Goal: Information Seeking & Learning: Learn about a topic

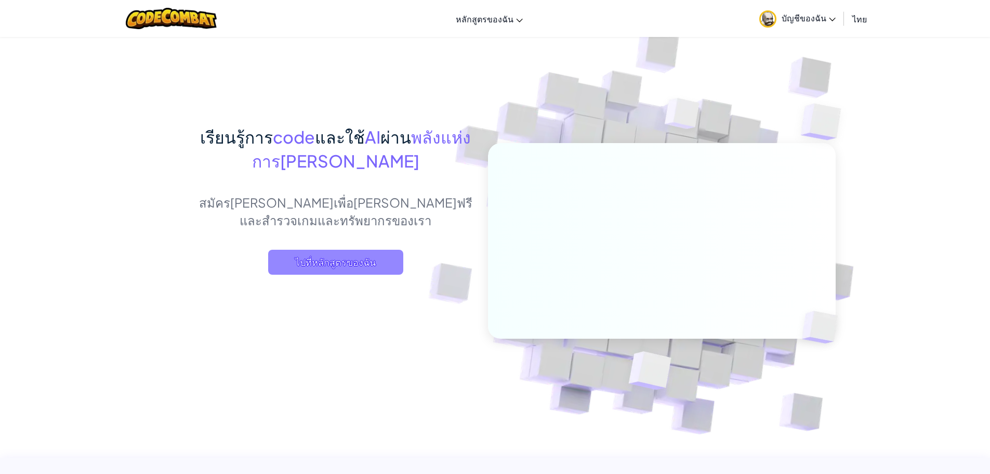
click at [303, 269] on span "ไปที่หลักสูตรของฉัน" at bounding box center [335, 262] width 135 height 25
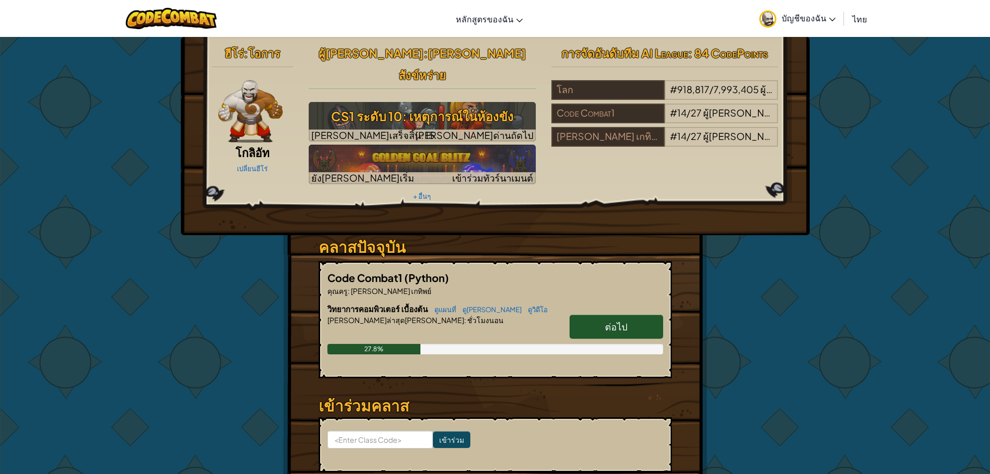
click at [619, 320] on span "ต่อไป" at bounding box center [616, 326] width 22 height 12
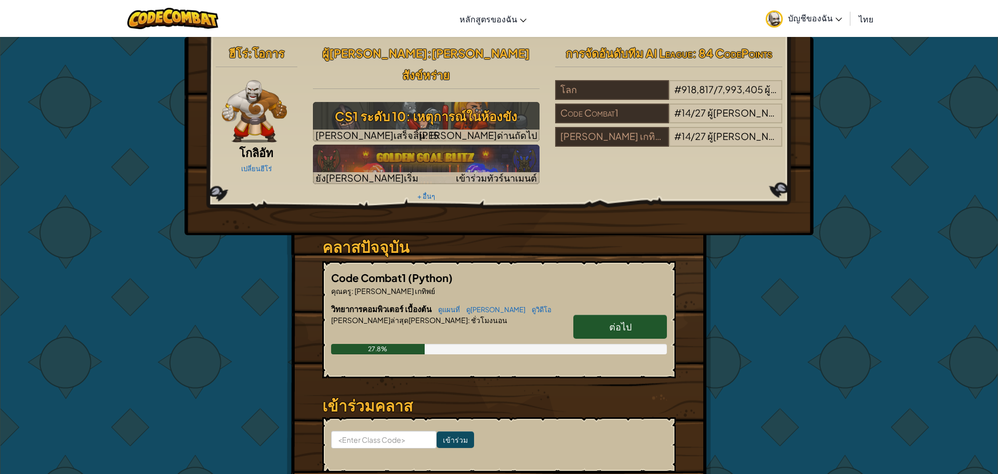
select select "th"
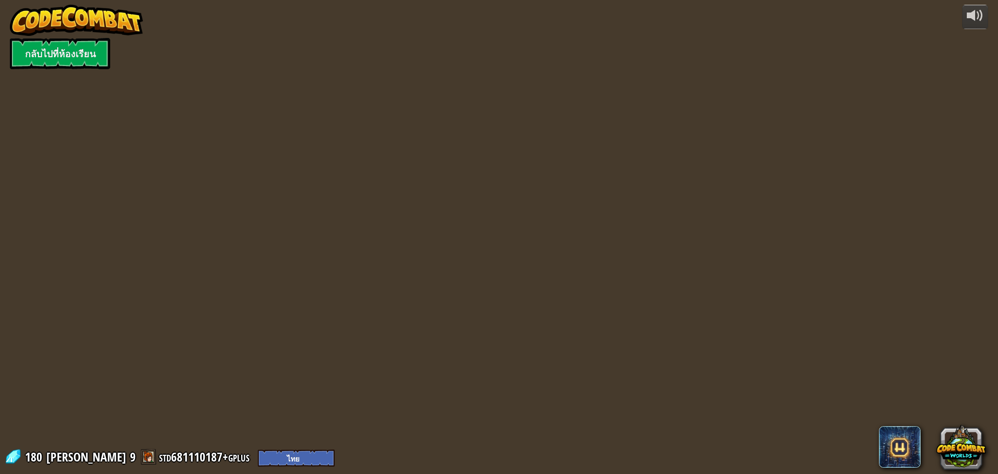
select select "th"
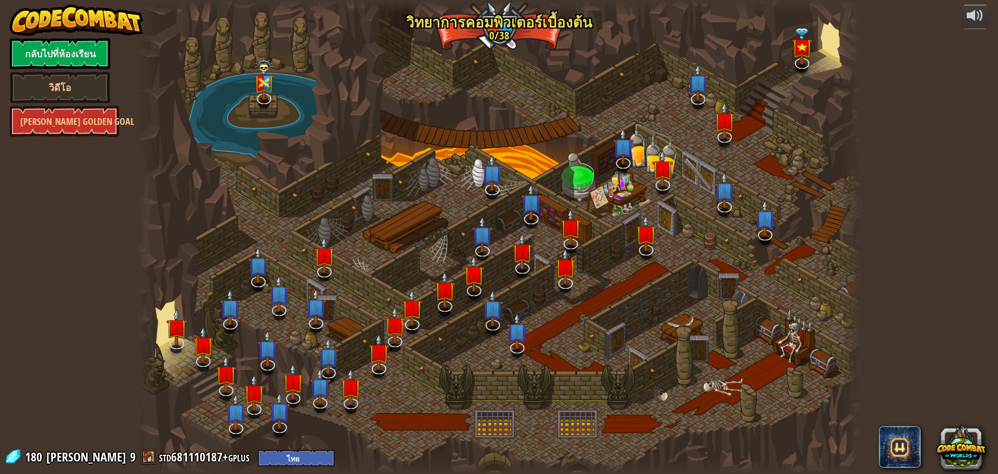
select select "th"
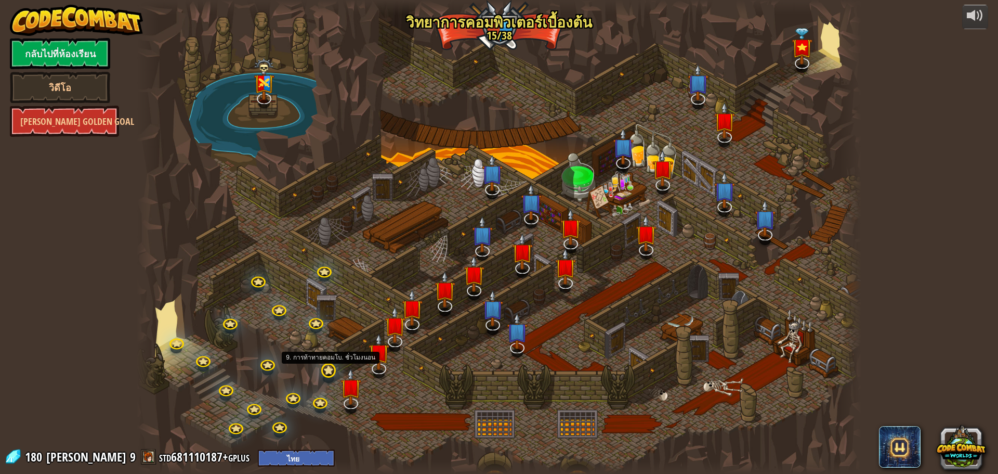
select select "th"
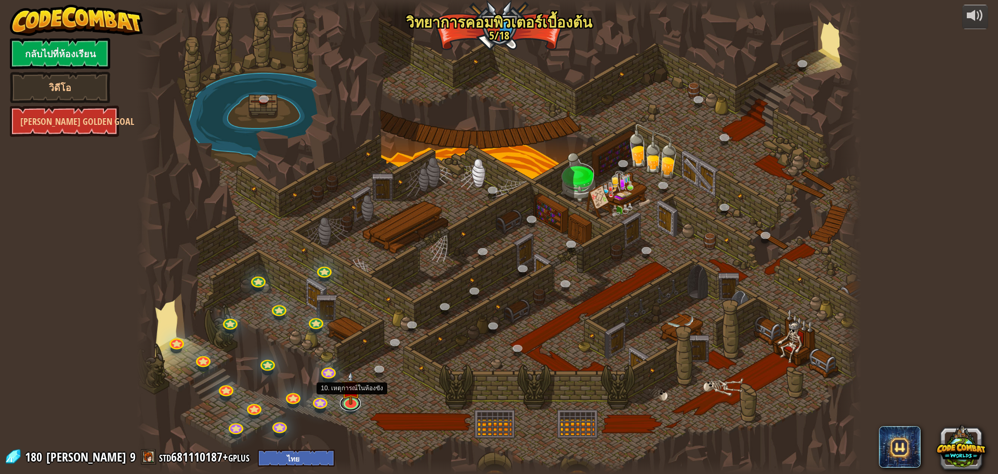
click at [349, 408] on link at bounding box center [350, 404] width 21 height 16
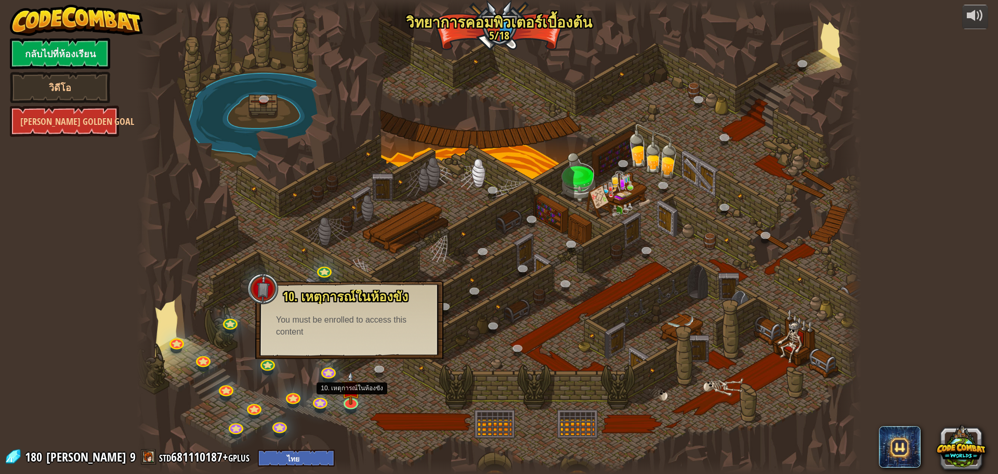
drag, startPoint x: 348, startPoint y: 335, endPoint x: 345, endPoint y: 346, distance: 11.2
click at [347, 338] on div "10. เหตุการณ์ในห้องขัง ถูกขังอยู่ใน[PERSON_NAME]กับ โอมาน บิว[PERSON_NAME]! พูด…" at bounding box center [349, 320] width 188 height 78
click at [359, 400] on div "25. Kithgard ประตู (ล็อค) หนีออกจาก[PERSON_NAME]คิธการ์ด และอย่าให้ยามจับได้ 26…" at bounding box center [499, 237] width 725 height 474
drag, startPoint x: 389, startPoint y: 354, endPoint x: 385, endPoint y: 357, distance: 5.4
click at [389, 354] on div "10. เหตุการณ์ในห้องขัง ถูกขังอยู่ใน[PERSON_NAME]กับ โอมาน บิว[PERSON_NAME]! พูด…" at bounding box center [349, 320] width 188 height 78
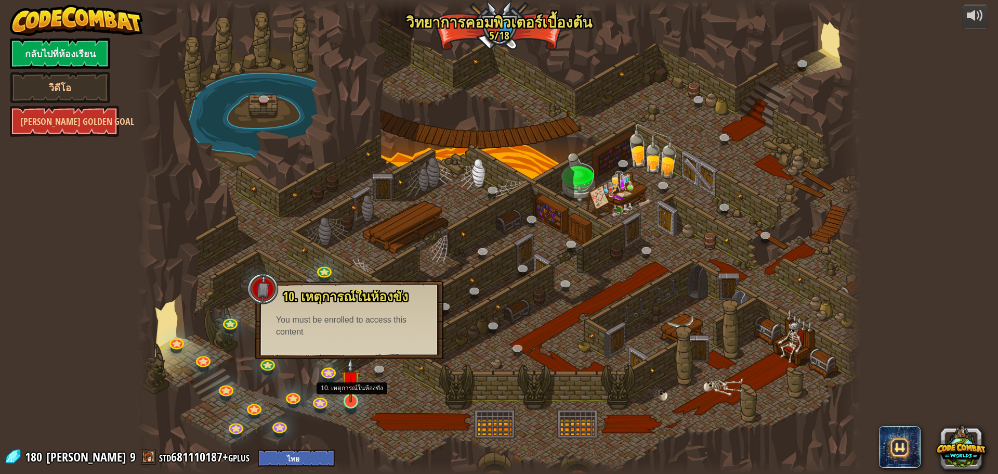
click at [341, 395] on img at bounding box center [350, 380] width 19 height 44
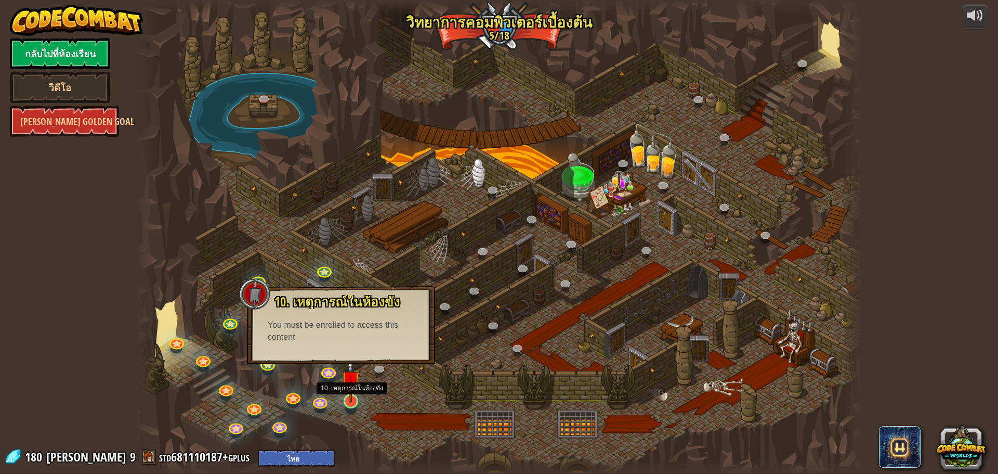
click at [341, 395] on img at bounding box center [350, 380] width 19 height 44
click at [343, 396] on img at bounding box center [350, 380] width 19 height 44
click at [341, 375] on div at bounding box center [499, 237] width 725 height 474
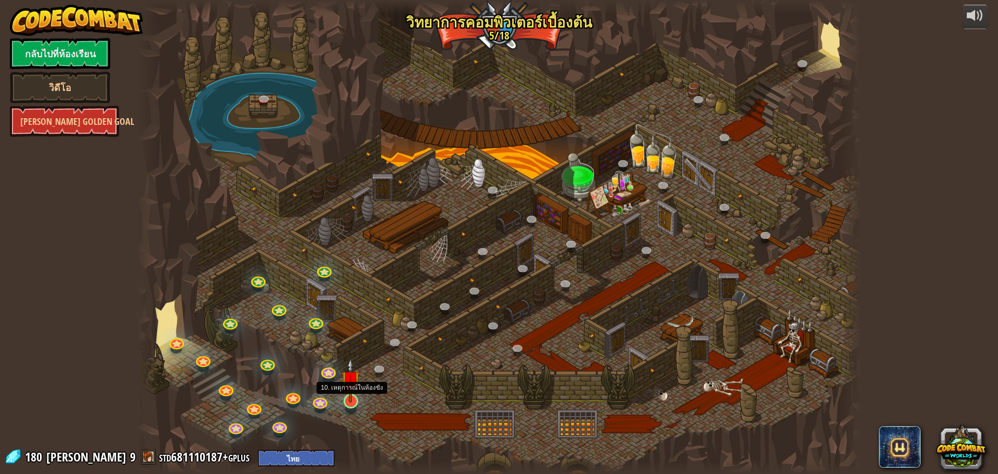
click at [356, 377] on img at bounding box center [350, 380] width 19 height 44
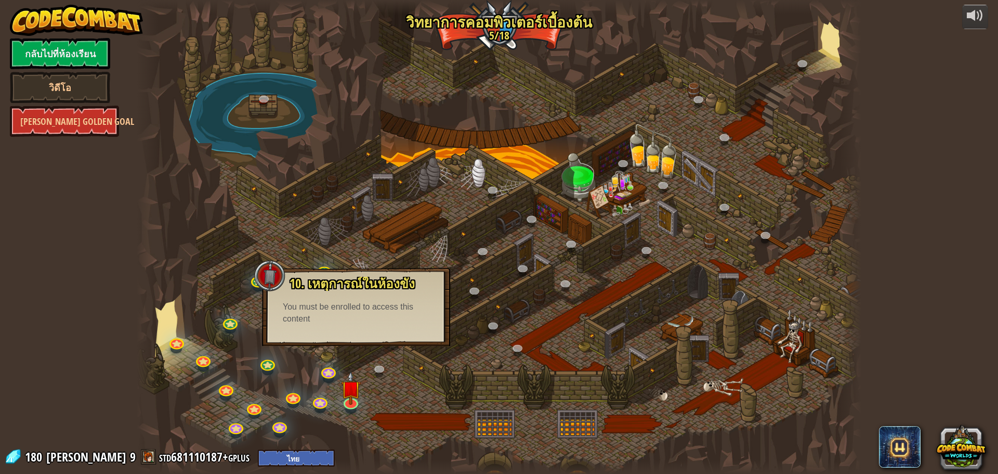
click at [365, 381] on div at bounding box center [499, 237] width 725 height 474
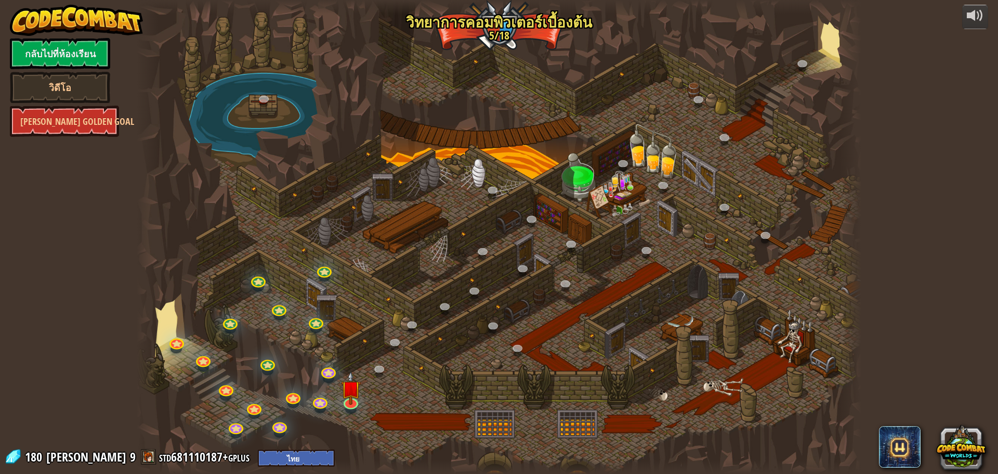
drag, startPoint x: 365, startPoint y: 381, endPoint x: 361, endPoint y: 387, distance: 7.5
click at [362, 386] on div at bounding box center [499, 237] width 725 height 474
click at [341, 401] on link at bounding box center [350, 400] width 21 height 21
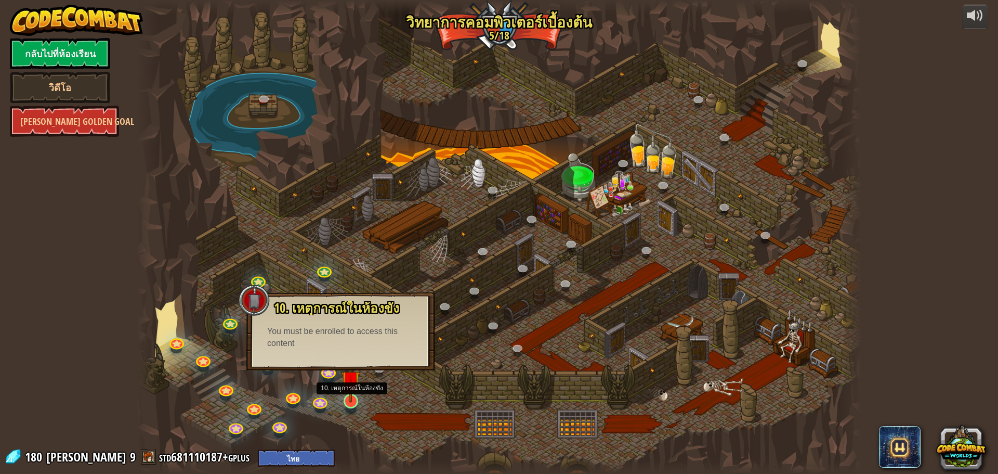
click at [346, 382] on img at bounding box center [350, 380] width 19 height 44
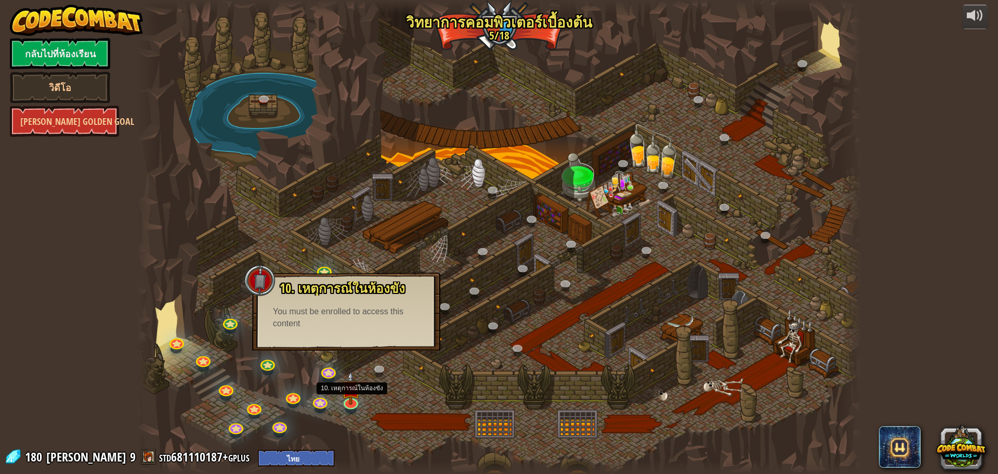
drag, startPoint x: 346, startPoint y: 381, endPoint x: 347, endPoint y: 365, distance: 15.6
click at [346, 374] on img at bounding box center [350, 387] width 19 height 33
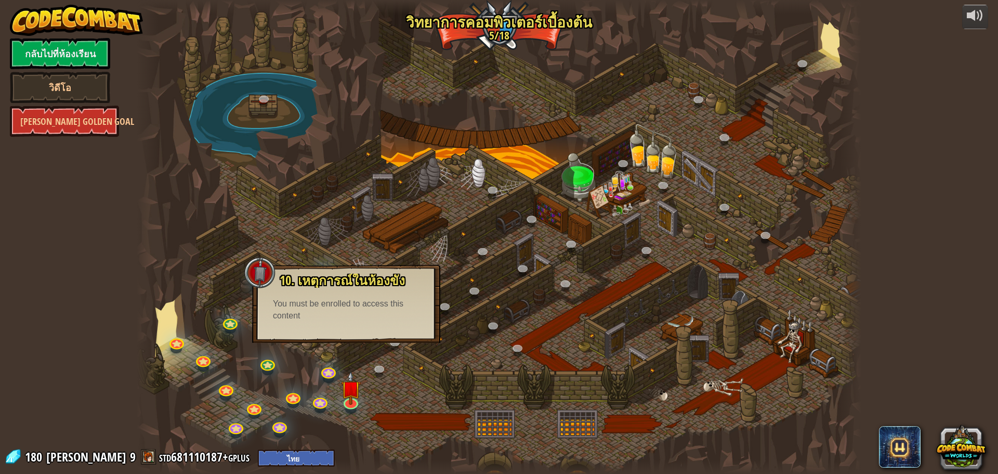
click at [347, 365] on div at bounding box center [499, 237] width 725 height 474
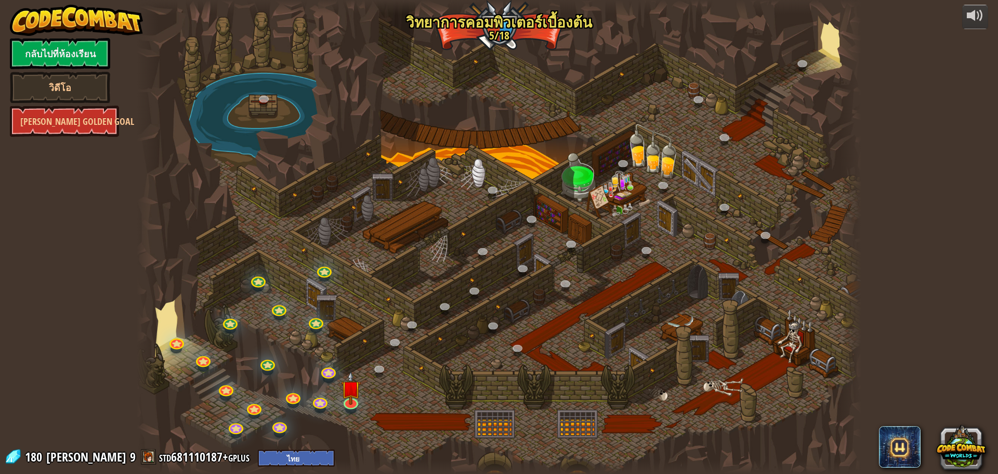
drag, startPoint x: 380, startPoint y: 393, endPoint x: 603, endPoint y: 364, distance: 224.9
click at [482, 371] on div at bounding box center [499, 237] width 725 height 474
click at [359, 385] on img at bounding box center [350, 380] width 19 height 44
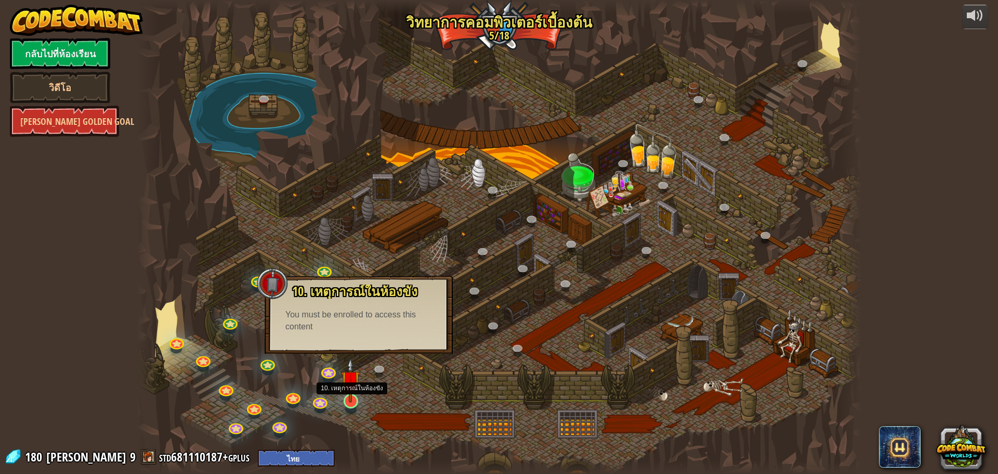
click at [357, 388] on img at bounding box center [350, 380] width 19 height 44
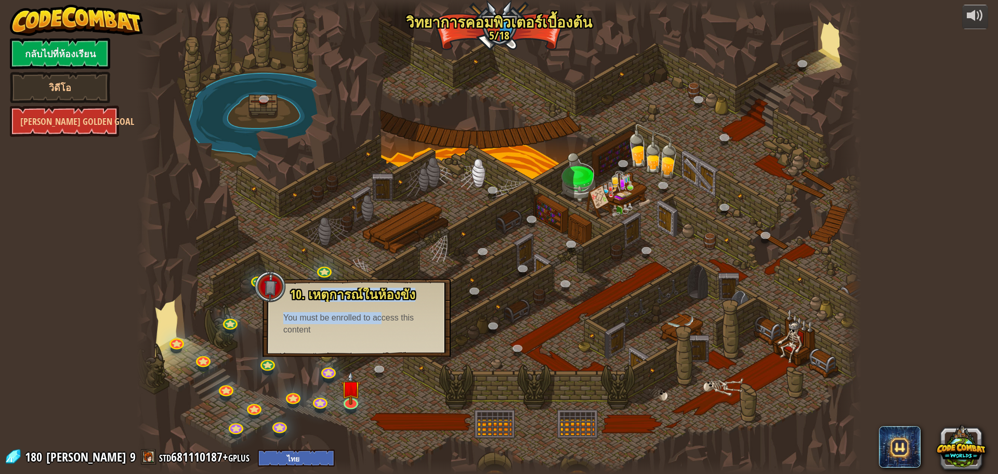
drag, startPoint x: 319, startPoint y: 293, endPoint x: 380, endPoint y: 308, distance: 62.0
click at [380, 308] on div "10. เหตุการณ์ในห้องขัง ถูกขังอยู่ใน[PERSON_NAME]กับ โอมาน บิว[PERSON_NAME]! พูด…" at bounding box center [356, 311] width 167 height 48
click at [406, 337] on div "10. เหตุการณ์ในห้องขัง ถูกขังอยู่ใน[PERSON_NAME]กับ โอมาน บิว[PERSON_NAME]! พูด…" at bounding box center [357, 318] width 188 height 78
click at [490, 312] on div at bounding box center [499, 237] width 725 height 474
